Goal: Task Accomplishment & Management: Use online tool/utility

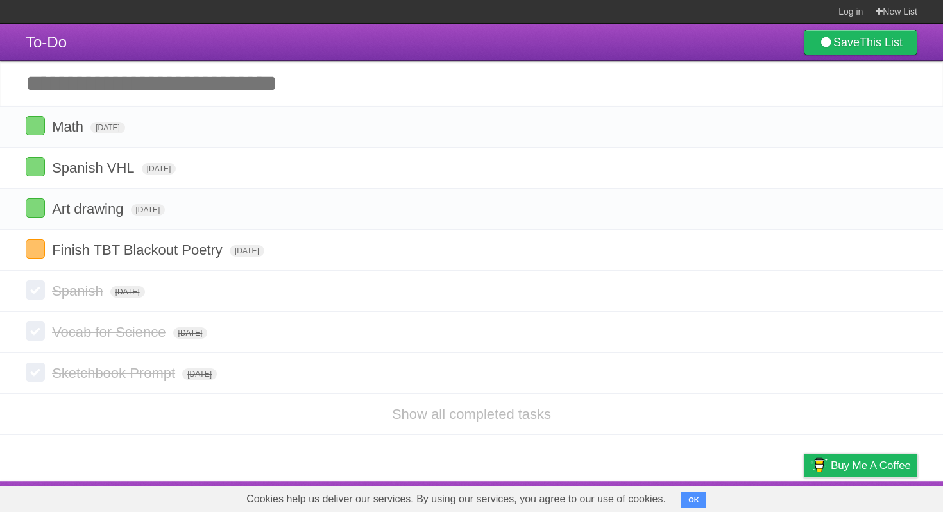
click at [354, 83] on input "Add another task" at bounding box center [471, 83] width 943 height 45
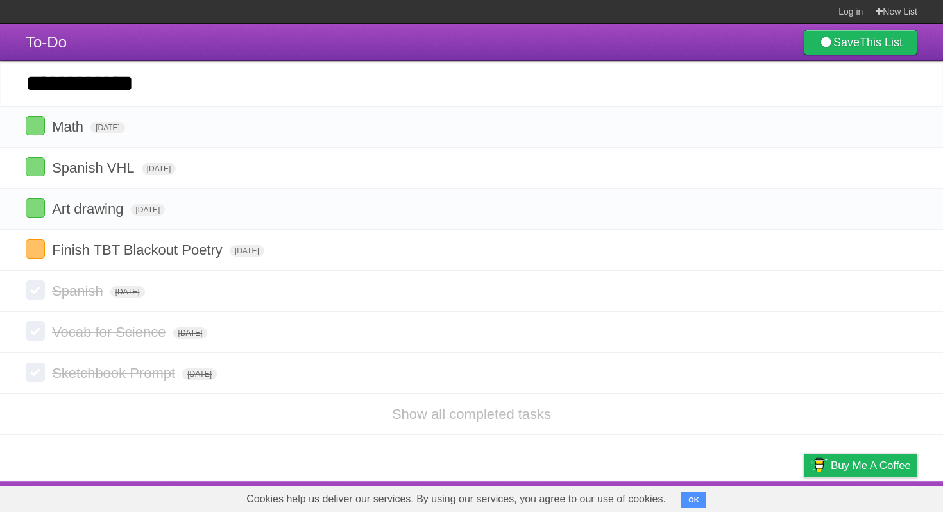
type input "**********"
click input "*********" at bounding box center [0, 0] width 0 height 0
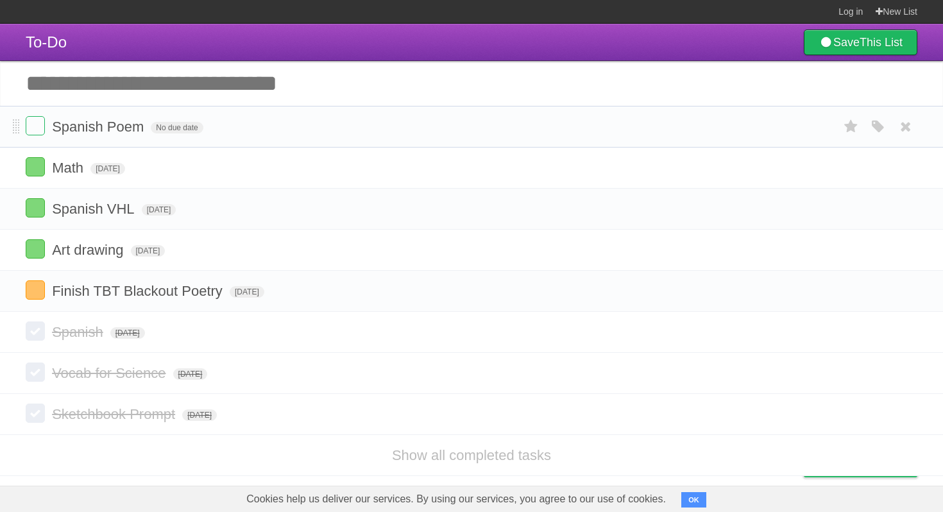
click at [179, 121] on form "Spanish Poem No due date White Red Blue Green Purple Orange" at bounding box center [472, 126] width 892 height 21
click at [178, 132] on span "No due date" at bounding box center [177, 128] width 52 height 12
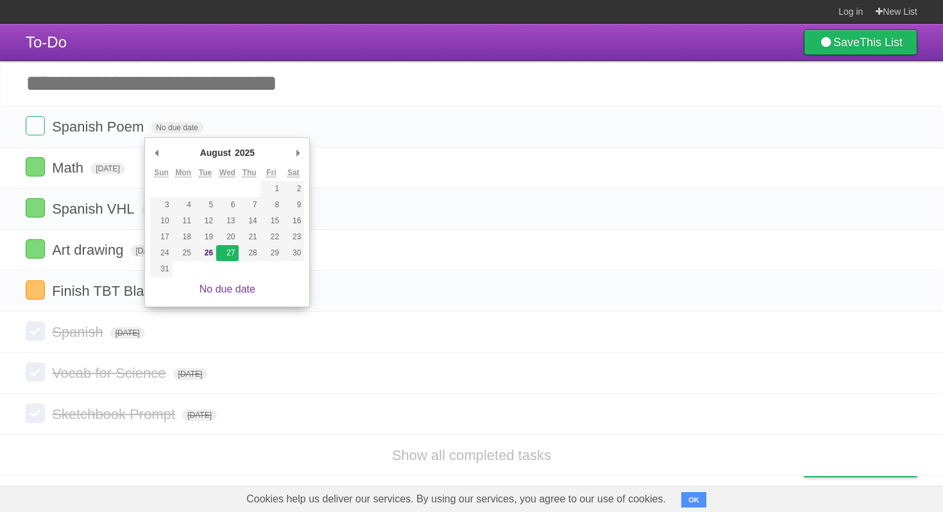
type span "[DATE]"
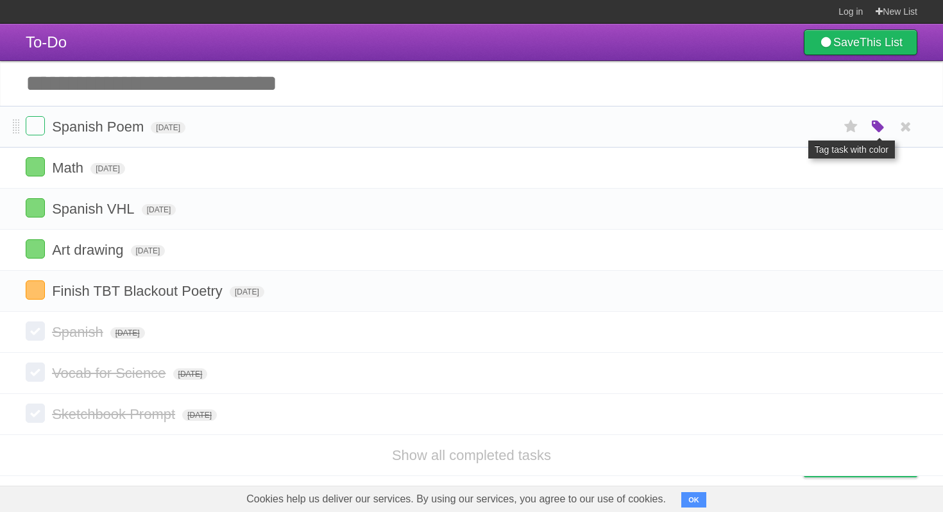
click at [885, 130] on icon "button" at bounding box center [878, 127] width 18 height 17
click at [808, 130] on label "Purple" at bounding box center [805, 126] width 14 height 14
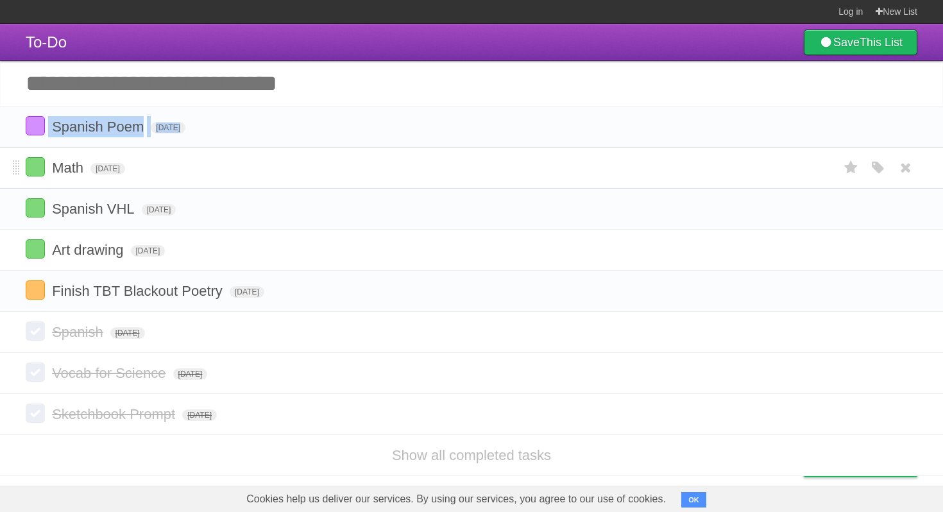
drag, startPoint x: 12, startPoint y: 119, endPoint x: 15, endPoint y: 157, distance: 38.6
click at [15, 157] on ul "Spanish Poem [DATE] White Red Blue Green Purple Orange Math [DATE] White Red Bl…" at bounding box center [471, 209] width 943 height 206
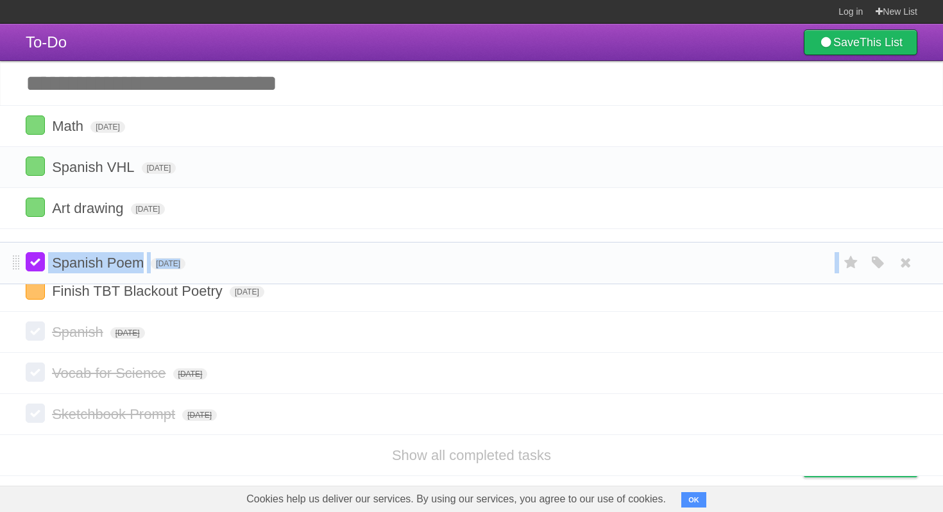
drag, startPoint x: 15, startPoint y: 127, endPoint x: 26, endPoint y: 258, distance: 131.3
